Goal: Task Accomplishment & Management: Use online tool/utility

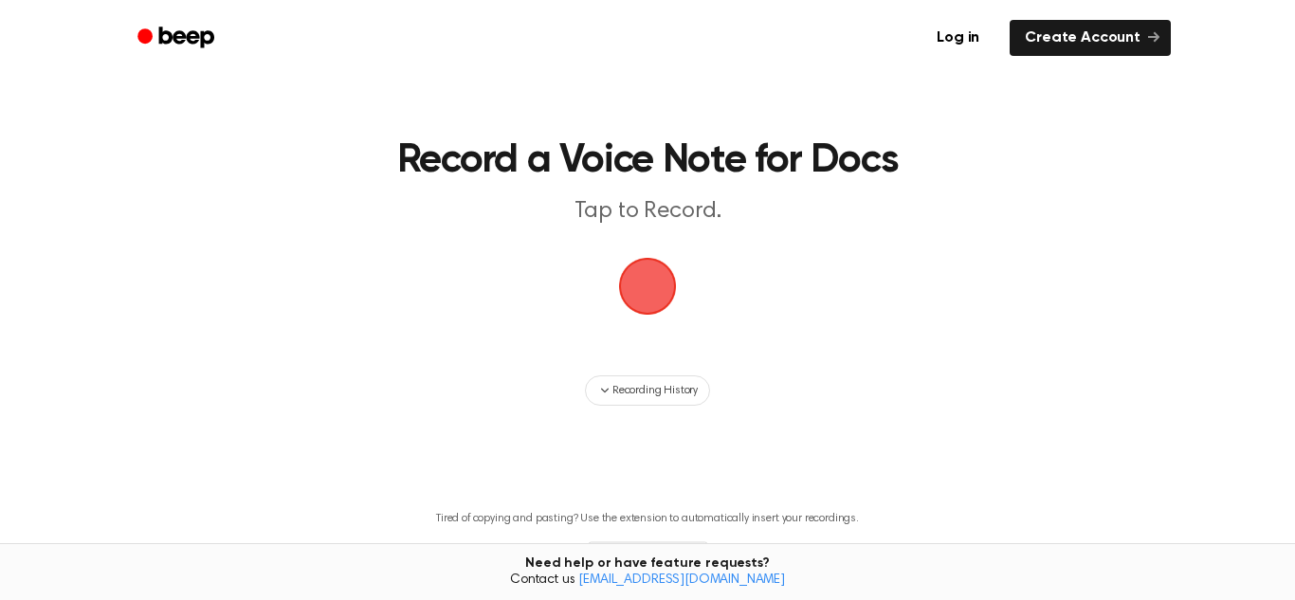
scroll to position [5, 0]
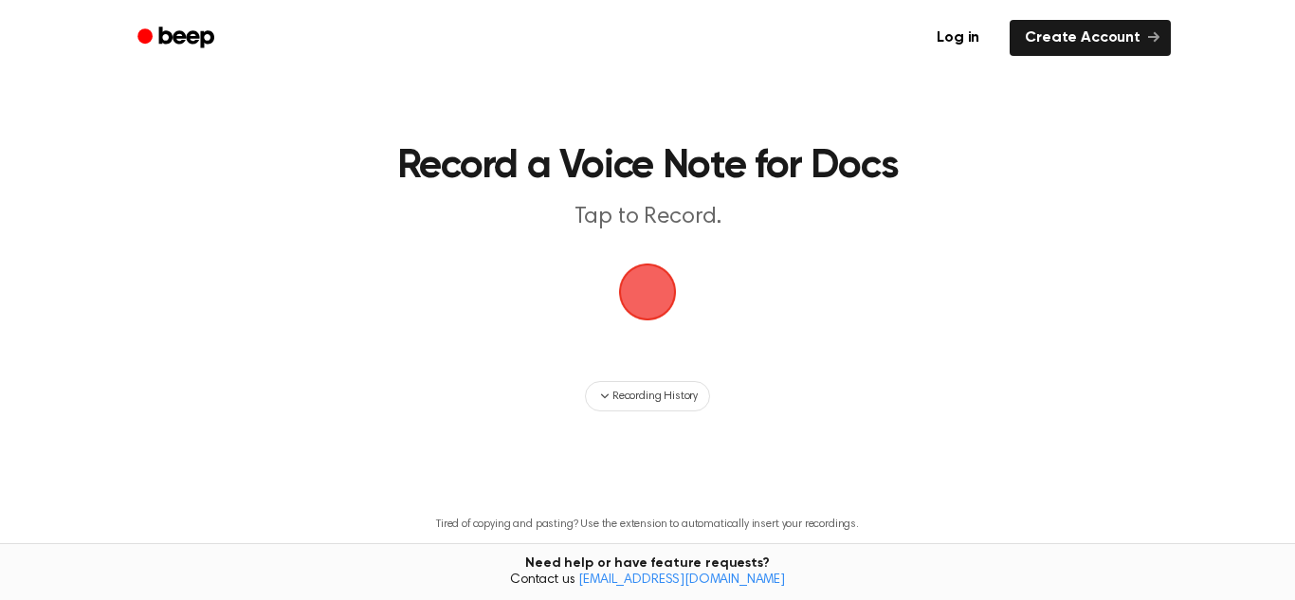
click at [654, 278] on span "button" at bounding box center [647, 292] width 53 height 53
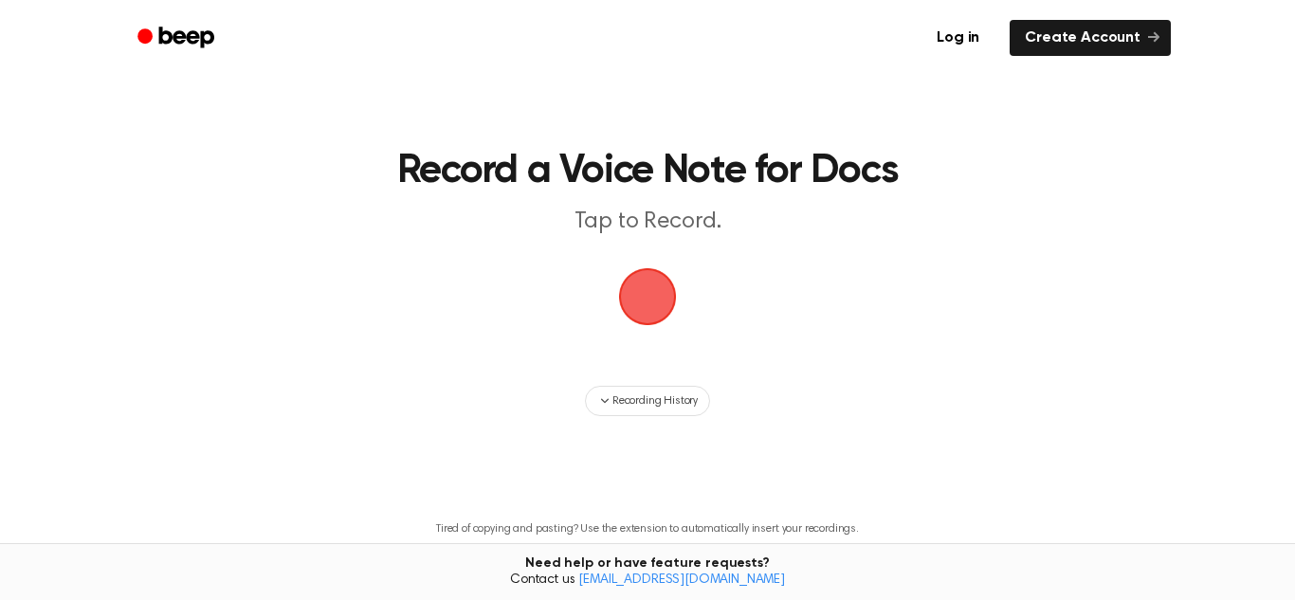
scroll to position [5, 0]
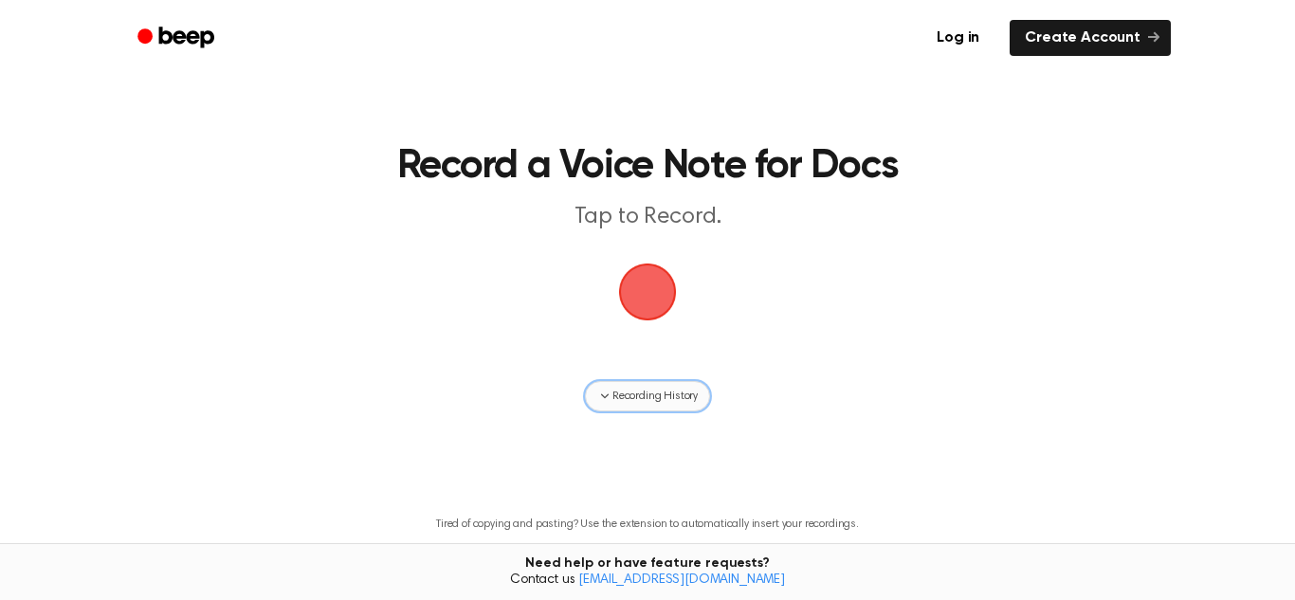
click at [601, 392] on icon "button" at bounding box center [604, 396] width 15 height 15
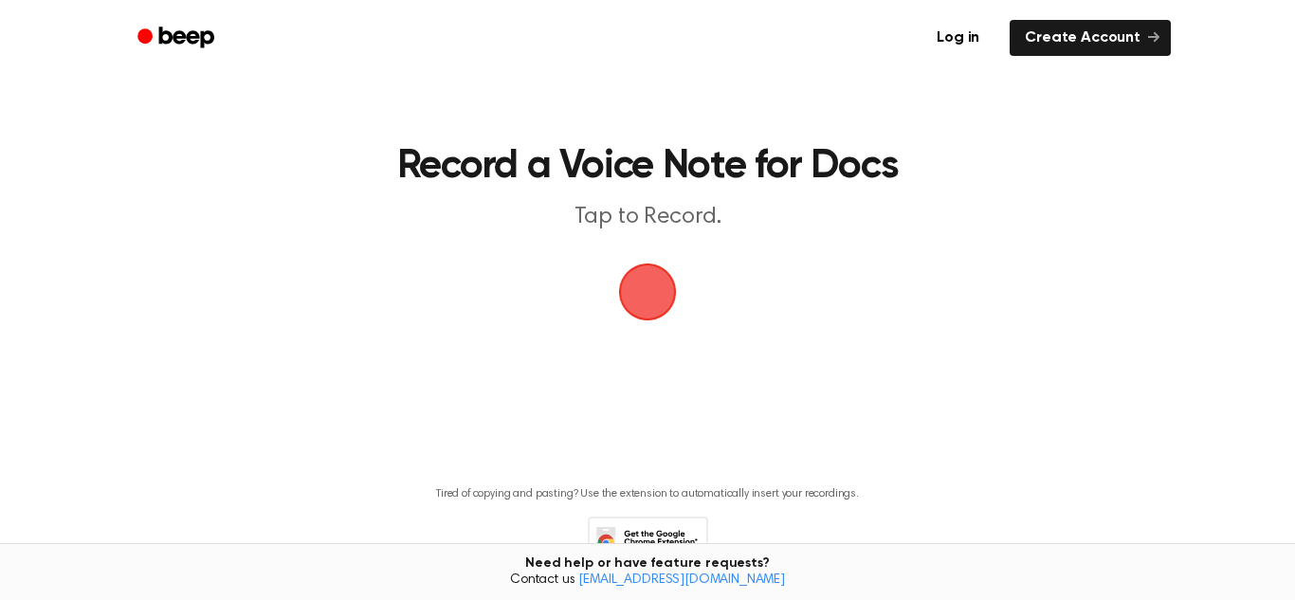
click at [601, 392] on main "Record a Voice Note for Docs Tap to Record. Tired of copying and pasting? Use t…" at bounding box center [647, 308] width 1295 height 627
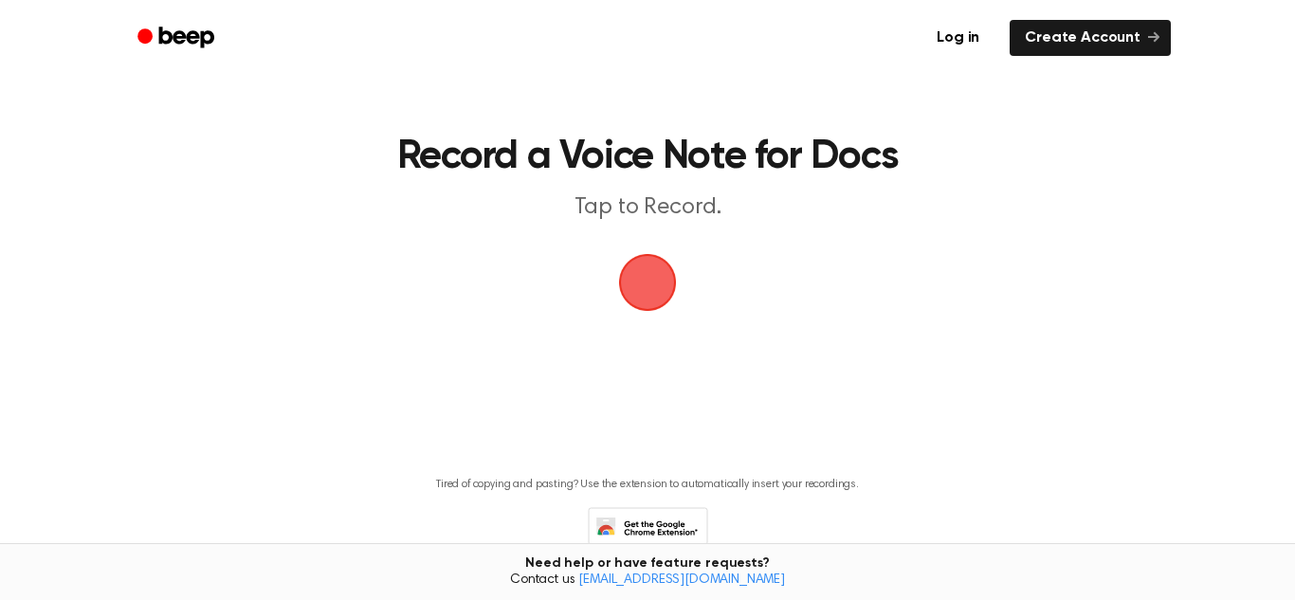
scroll to position [9, 0]
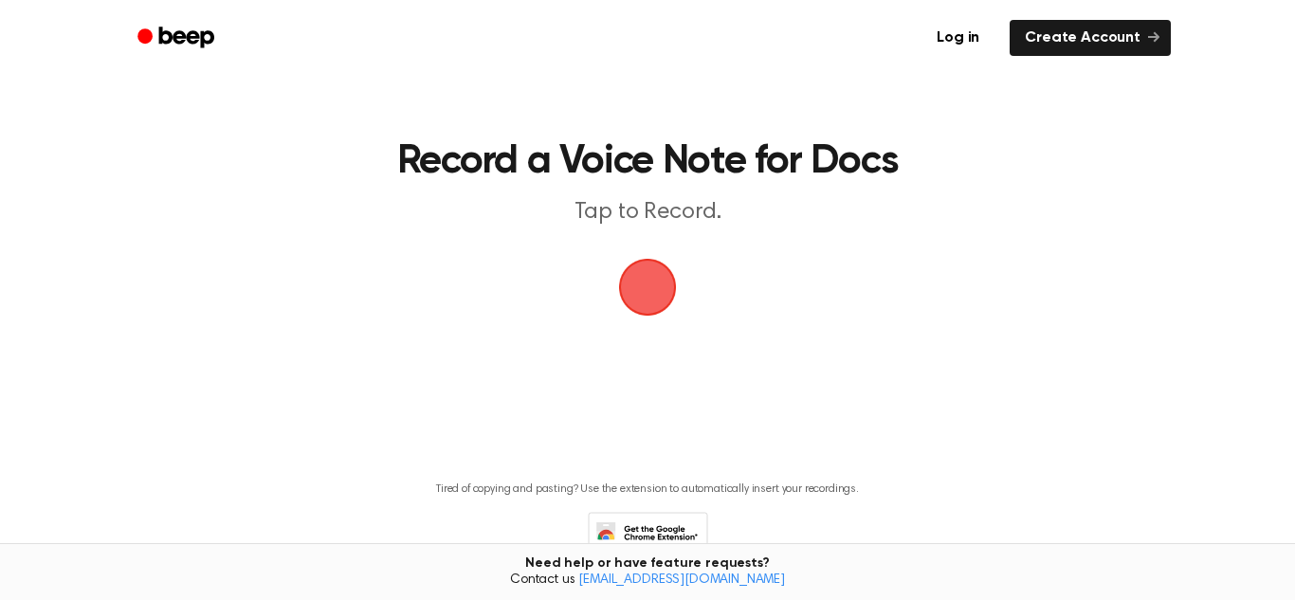
click at [646, 397] on main "Record a Voice Note for Docs Tap to Record. Tired of copying and pasting? Use t…" at bounding box center [647, 304] width 1295 height 627
click at [619, 380] on main "Record a Voice Note for Docs Tap to Record. Tired of copying and pasting? Use t…" at bounding box center [647, 304] width 1295 height 627
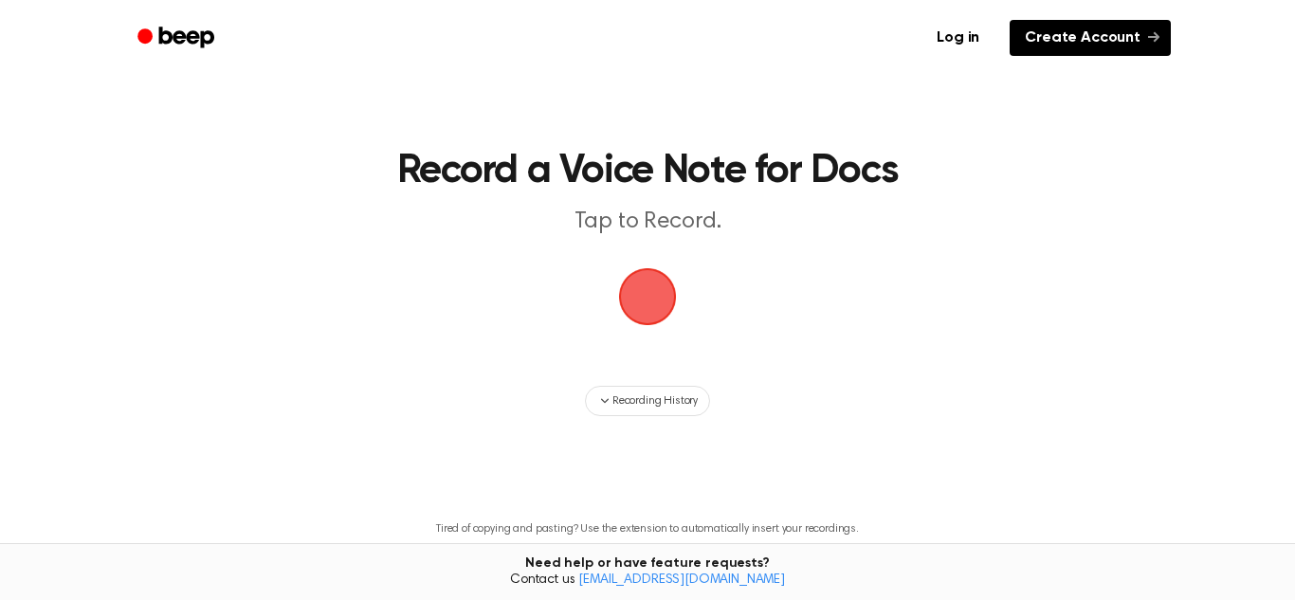
click at [1112, 39] on link "Create Account" at bounding box center [1090, 38] width 161 height 36
click at [146, 45] on icon "Beep" at bounding box center [177, 37] width 81 height 27
